Goal: Transaction & Acquisition: Purchase product/service

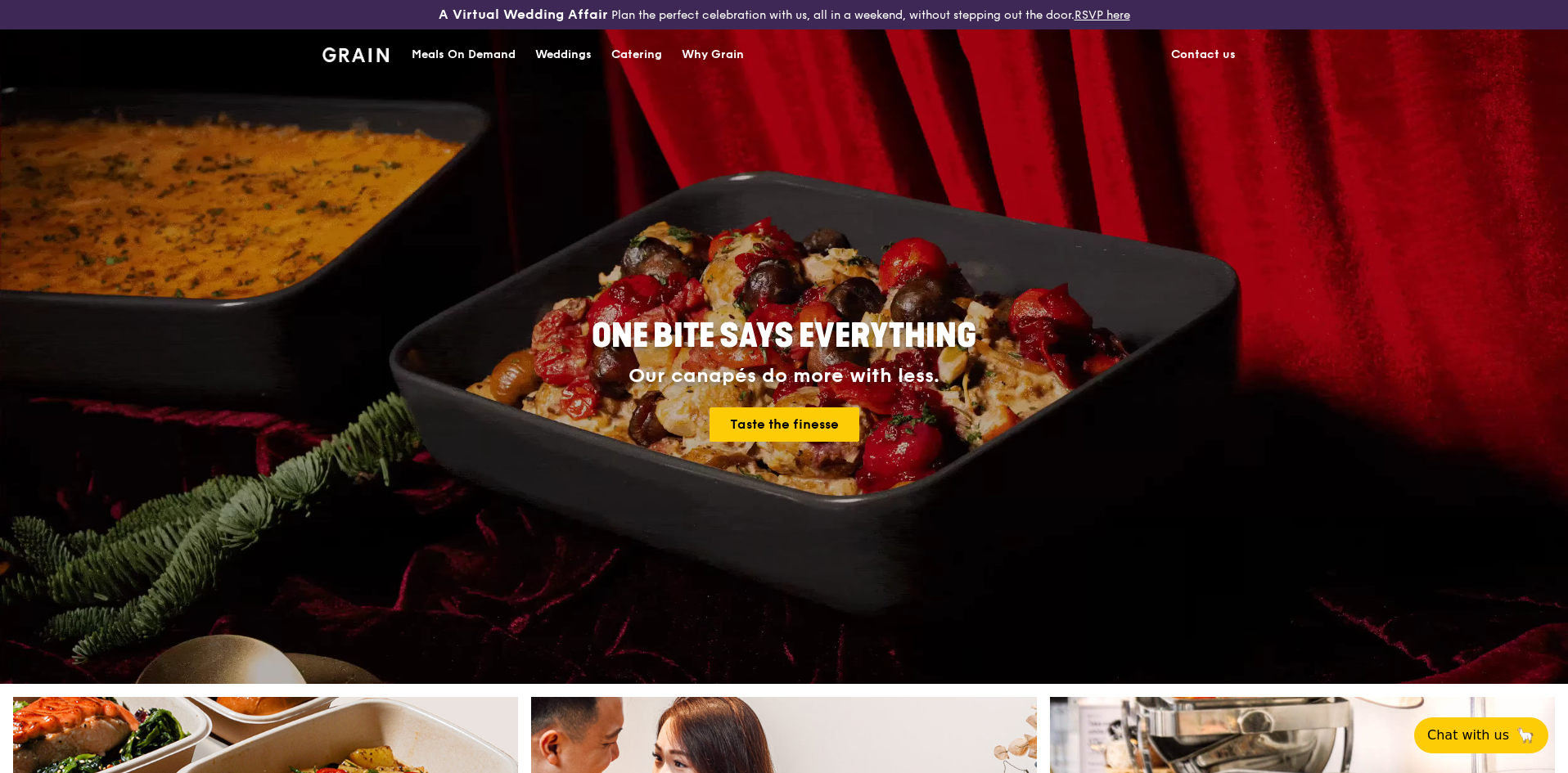
click at [489, 51] on div "Meals On Demand" at bounding box center [463, 54] width 104 height 49
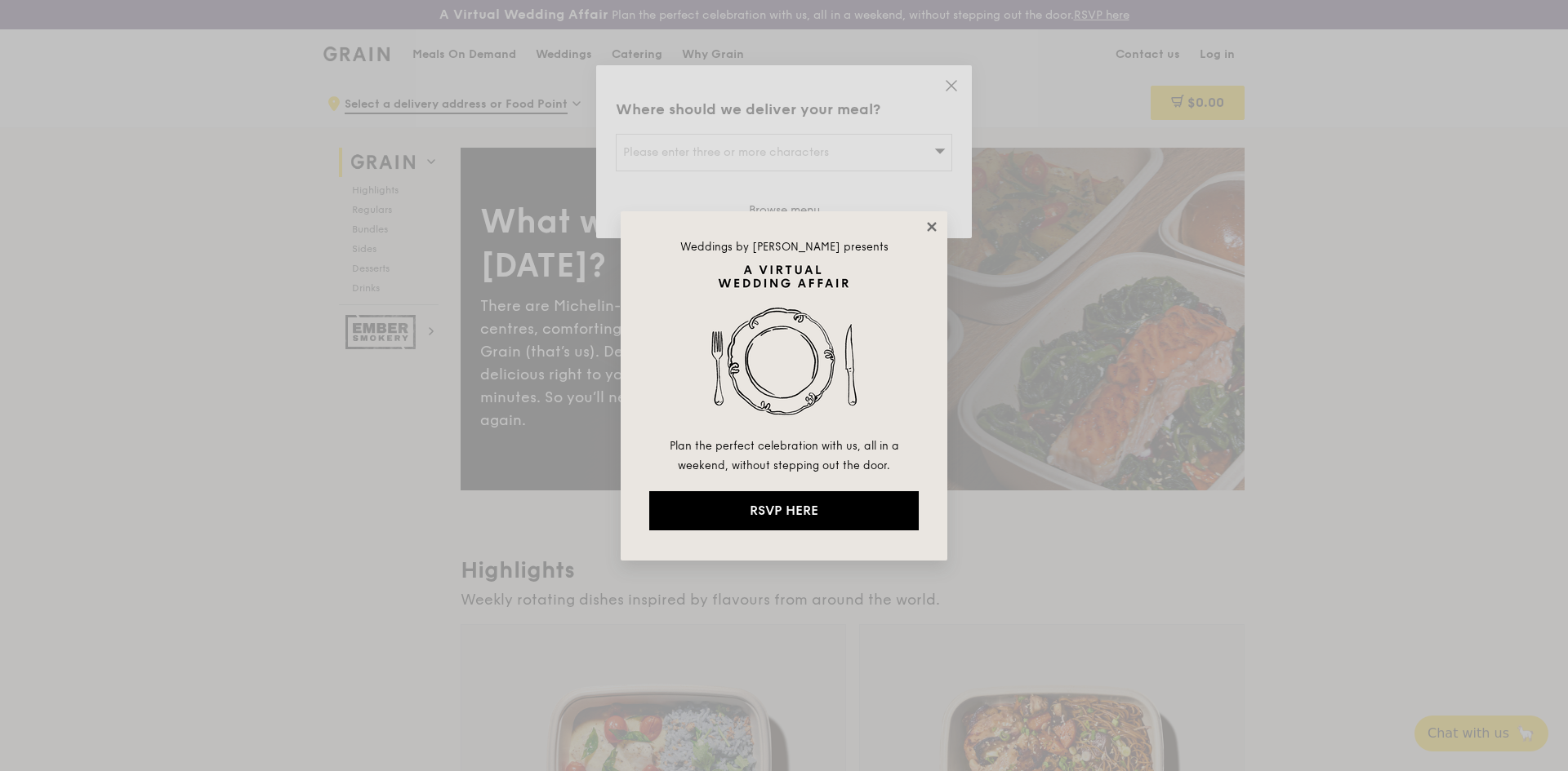
click at [931, 227] on icon at bounding box center [931, 226] width 9 height 9
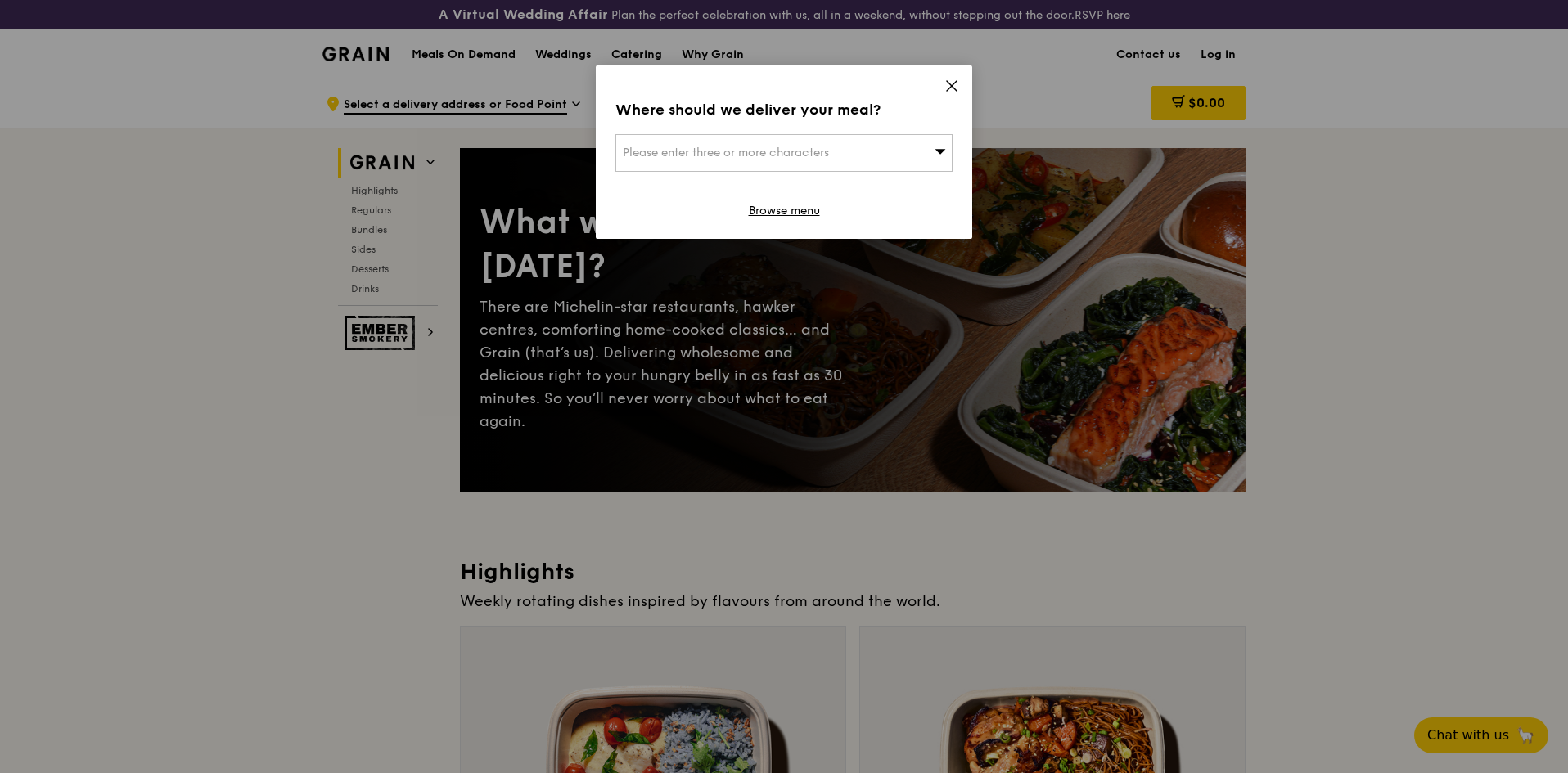
click at [954, 89] on icon at bounding box center [952, 85] width 15 height 15
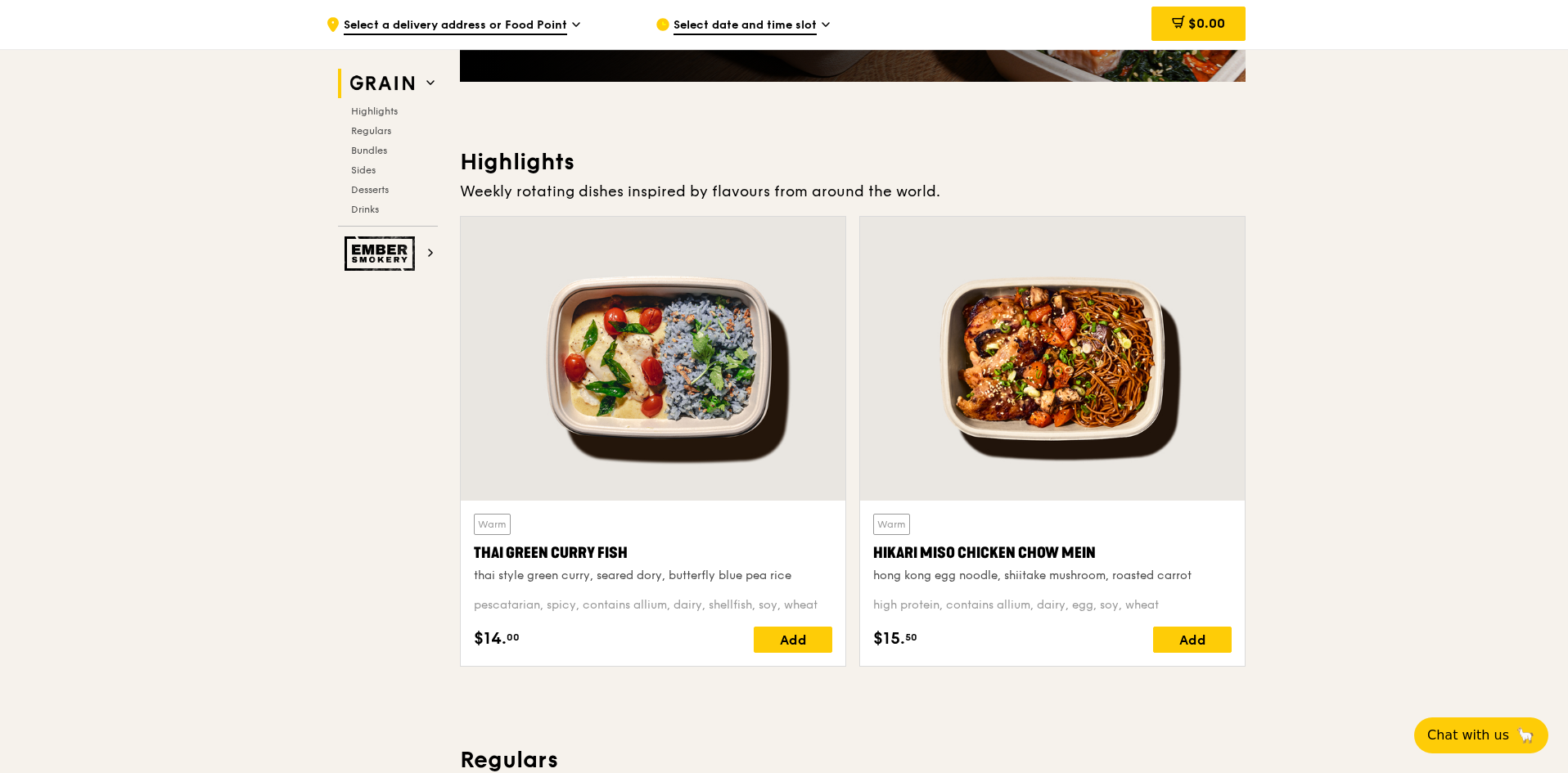
scroll to position [655, 0]
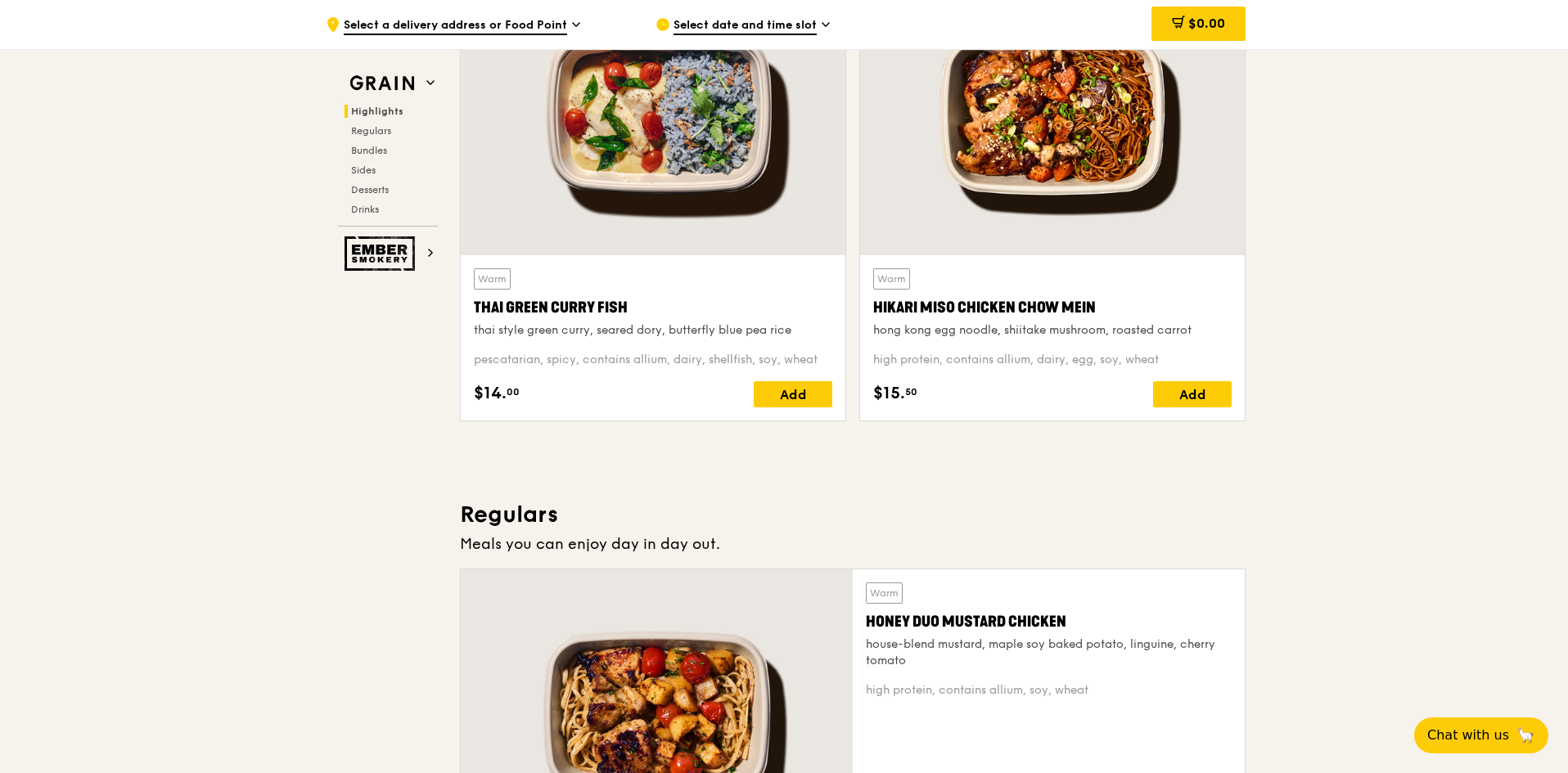
click at [704, 351] on div "Warm Thai Green [PERSON_NAME] Fish thai style green [PERSON_NAME], seared dory,…" at bounding box center [653, 338] width 359 height 139
click at [525, 306] on div "Thai Green Curry Fish" at bounding box center [653, 307] width 359 height 23
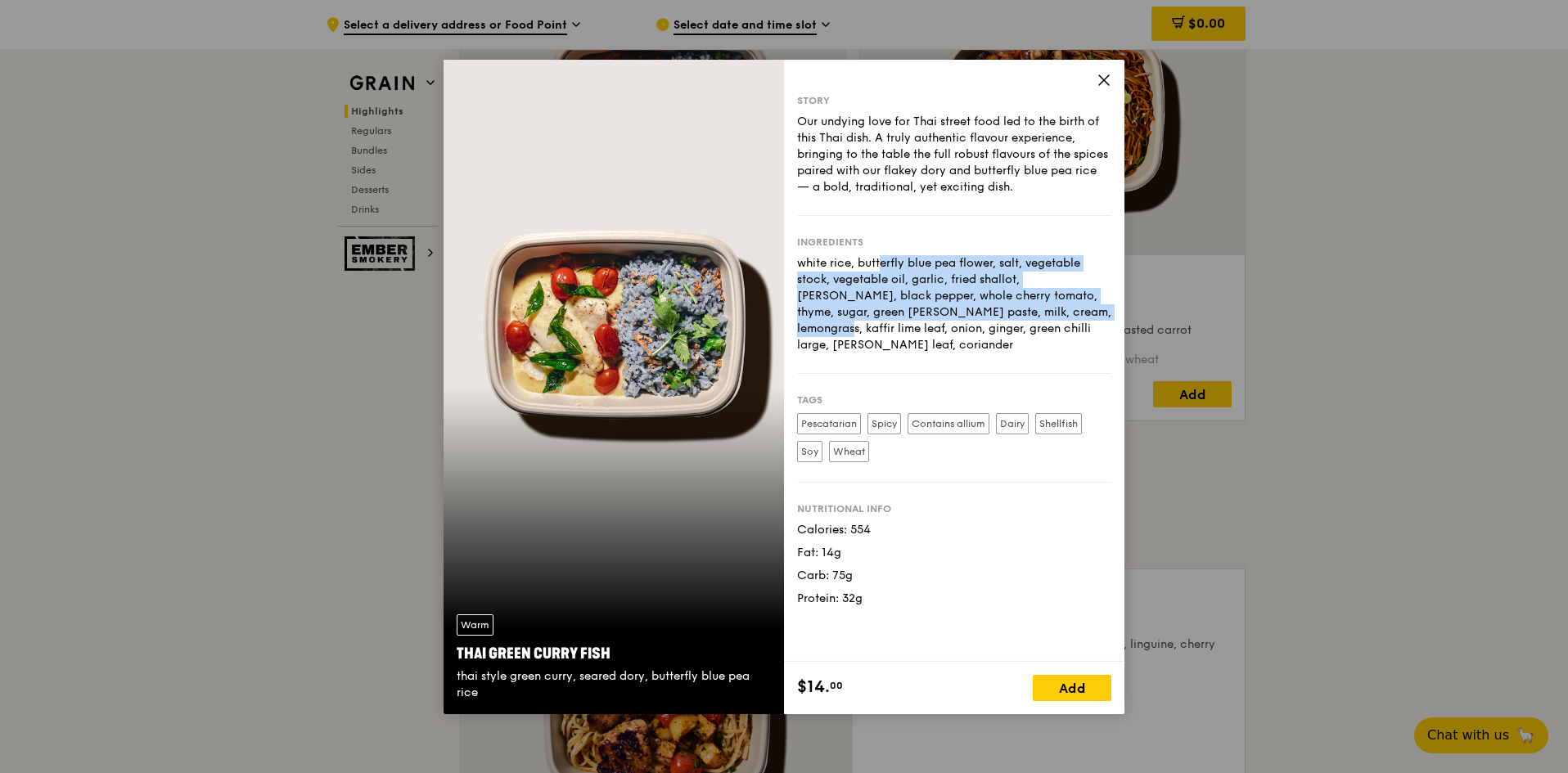
drag, startPoint x: 802, startPoint y: 261, endPoint x: 978, endPoint y: 323, distance: 186.6
click at [950, 310] on div "white rice, butterfly blue pea flower, salt, vegetable stock, vegetable oil, ga…" at bounding box center [954, 304] width 314 height 98
drag, startPoint x: 1057, startPoint y: 337, endPoint x: 798, endPoint y: 262, distance: 269.6
click at [798, 262] on div "white rice, butterfly blue pea flower, salt, vegetable stock, vegetable oil, ga…" at bounding box center [954, 304] width 314 height 98
copy div "white rice, butterfly blue pea flower, salt, vegetable stock, vegetable oil, ga…"
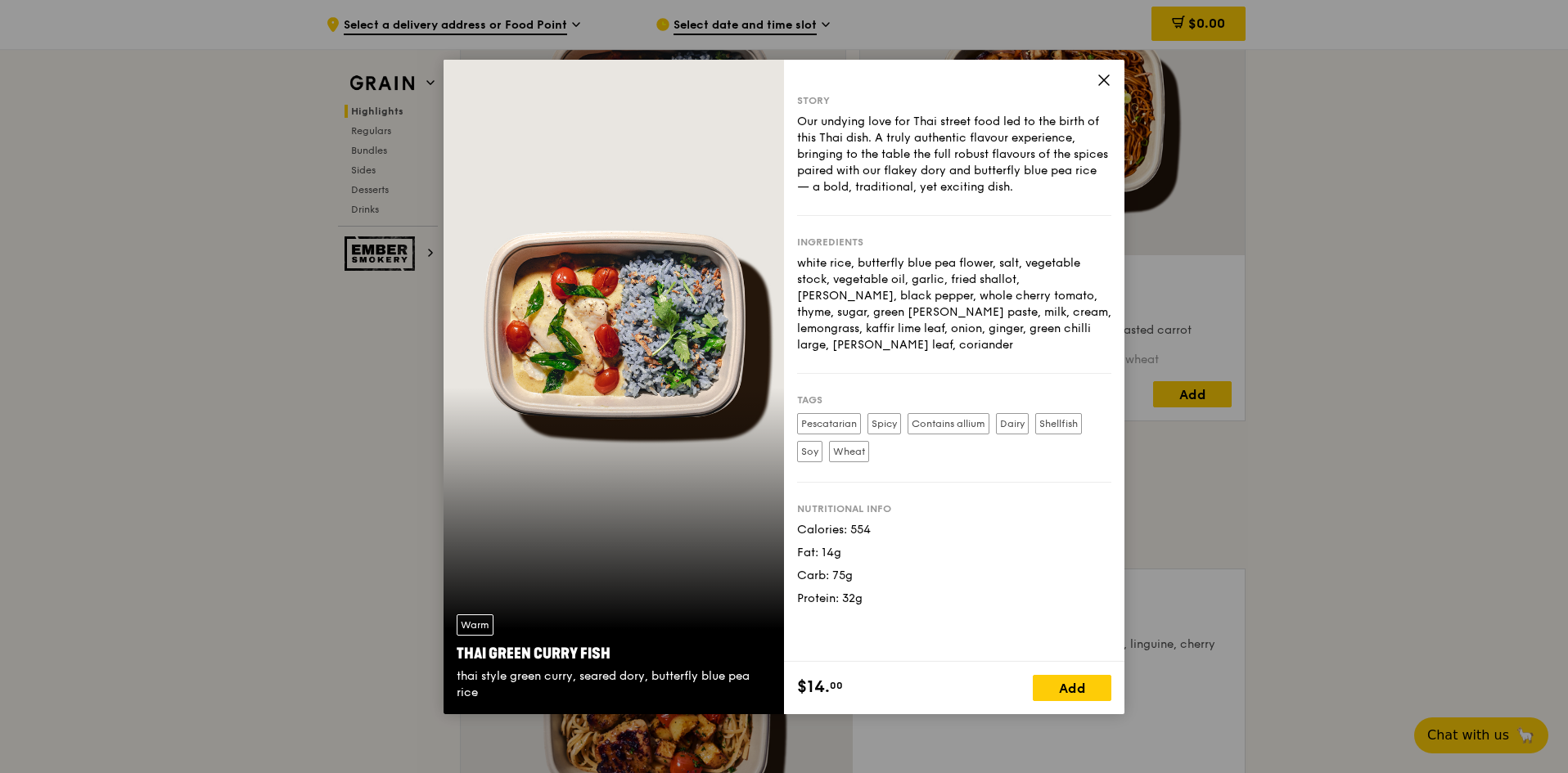
drag, startPoint x: 370, startPoint y: 531, endPoint x: 377, endPoint y: 523, distance: 10.6
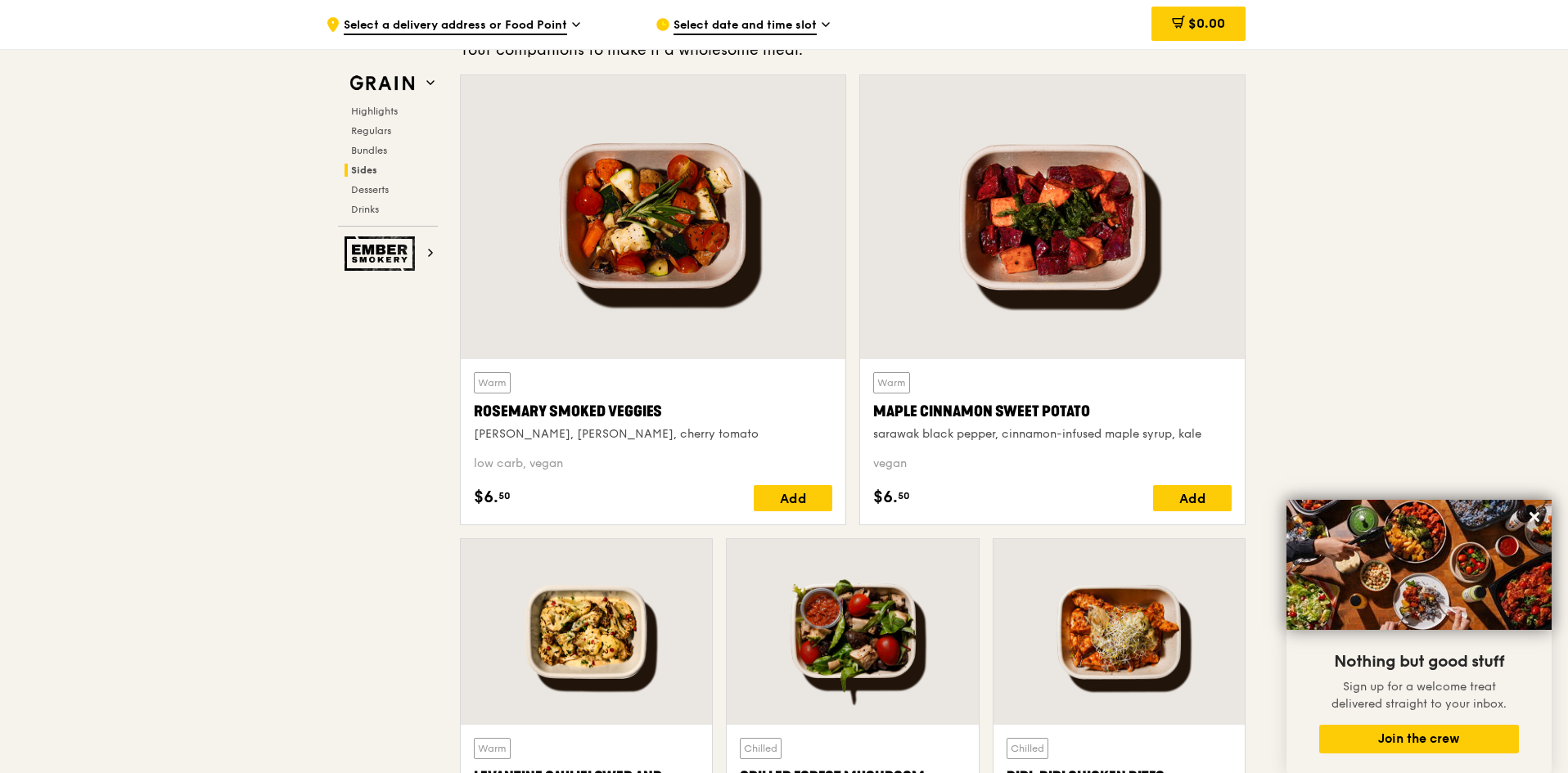
scroll to position [3847, 0]
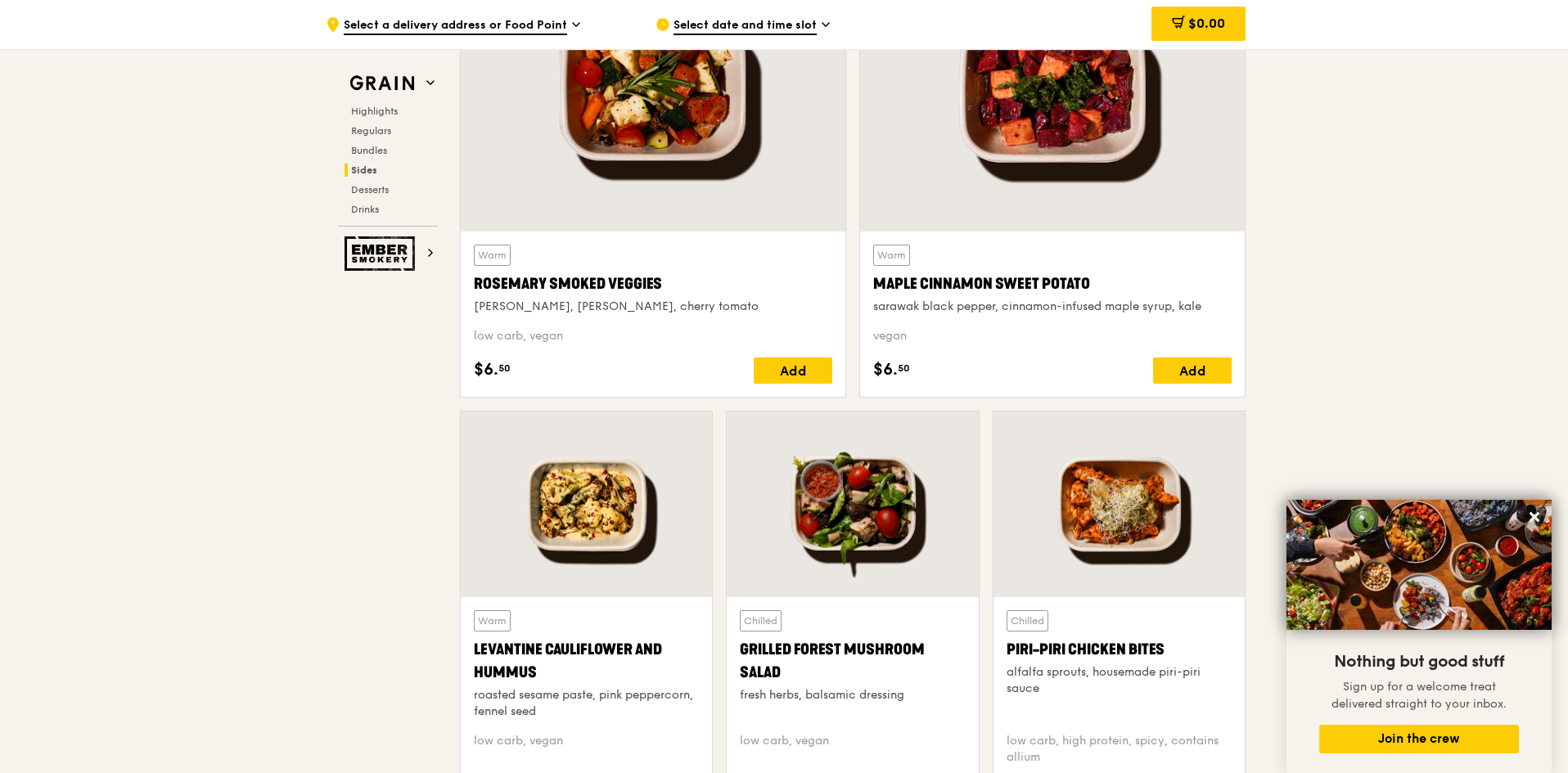
click at [614, 280] on div "Rosemary Smoked Veggies" at bounding box center [653, 283] width 359 height 23
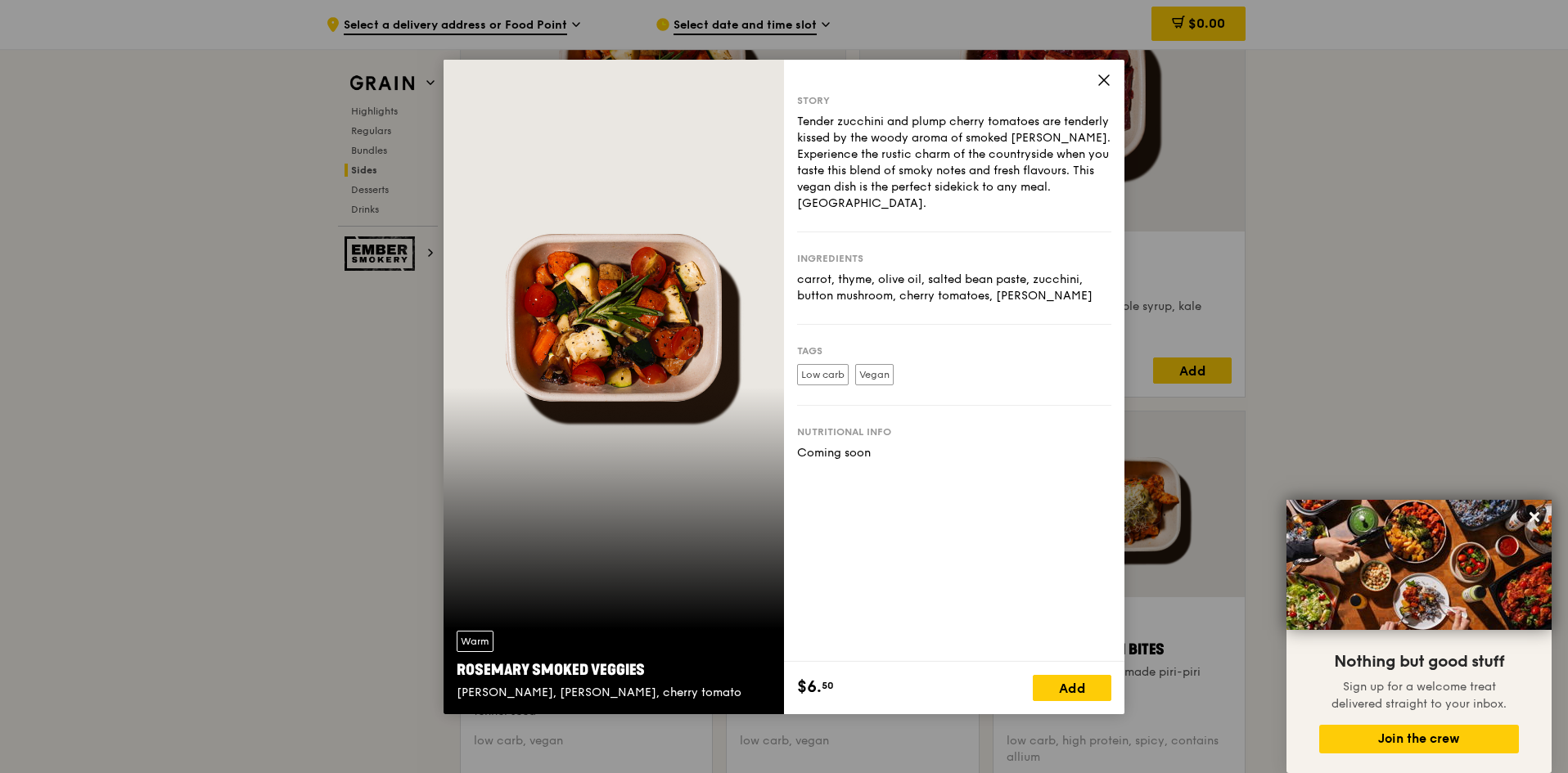
drag, startPoint x: 797, startPoint y: 275, endPoint x: 1089, endPoint y: 303, distance: 293.3
click at [1089, 303] on div "carrot, thyme, olive oil, salted bean paste, zucchini, button mushroom, cherry …" at bounding box center [954, 287] width 314 height 33
copy div "carrot, thyme, olive oil, salted bean paste, zucchini, button mushroom, cherry …"
